Goal: Navigation & Orientation: Find specific page/section

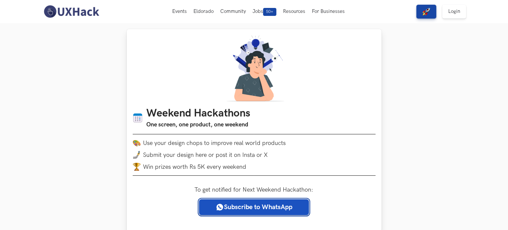
click at [227, 213] on link "Subscribe to WhatsApp" at bounding box center [254, 208] width 110 height 16
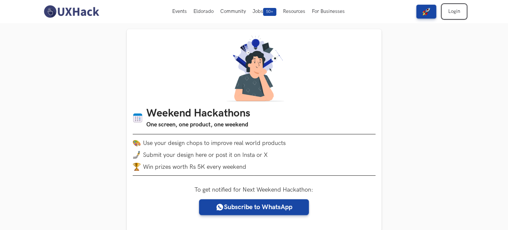
click at [455, 10] on link "Login" at bounding box center [454, 12] width 24 height 14
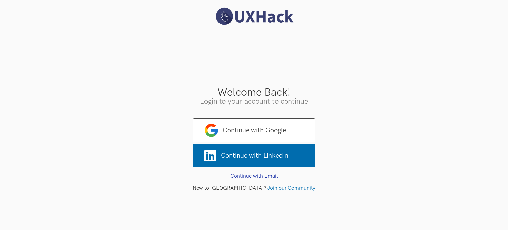
click at [347, 98] on h3 "Login to your account to continue" at bounding box center [254, 101] width 498 height 7
click at [282, 133] on span "Continue with Google" at bounding box center [254, 131] width 123 height 24
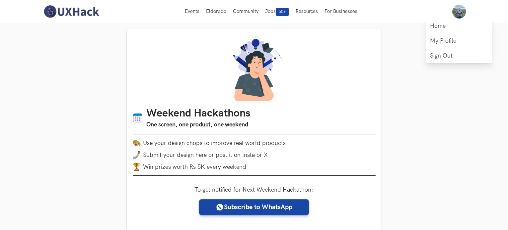
click at [463, 14] on img at bounding box center [459, 12] width 14 height 14
click at [451, 37] on link "My Profile" at bounding box center [459, 40] width 66 height 15
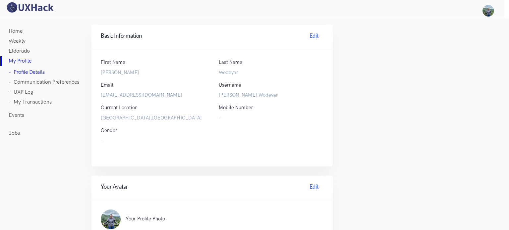
scroll to position [199, 0]
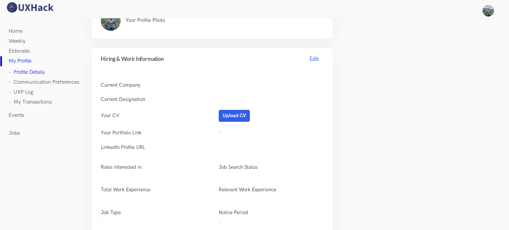
click at [27, 85] on link "- Communication Preferences" at bounding box center [44, 83] width 71 height 10
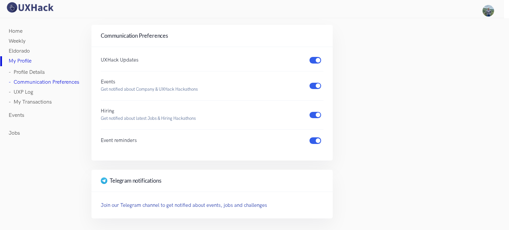
click at [20, 90] on link "- UXP Log" at bounding box center [21, 93] width 25 height 10
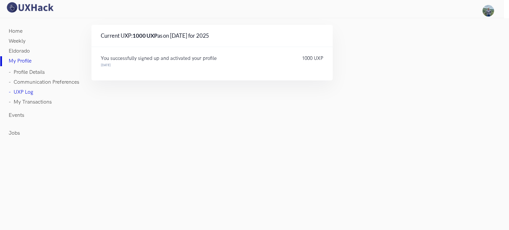
click at [13, 113] on link "Events" at bounding box center [17, 116] width 16 height 10
